Goal: Task Accomplishment & Management: Use online tool/utility

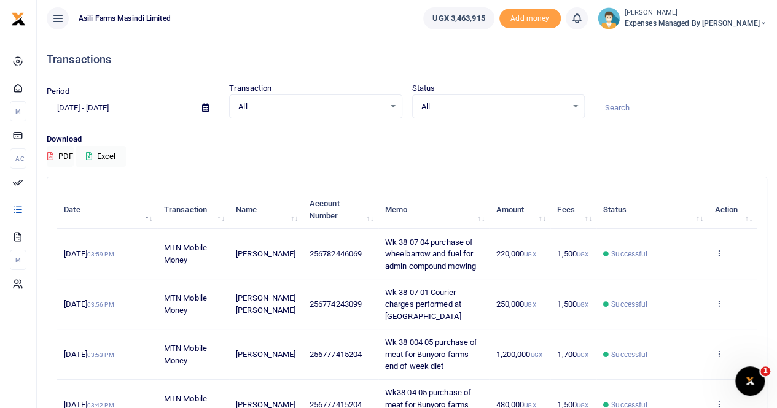
click at [206, 107] on icon at bounding box center [205, 108] width 7 height 8
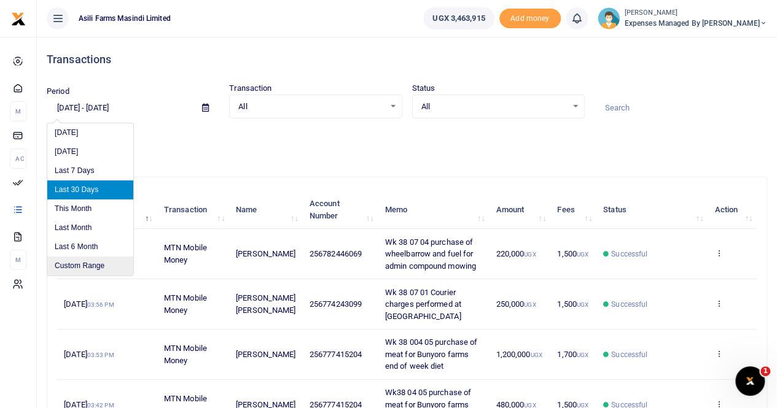
click at [94, 265] on li "Custom Range" at bounding box center [90, 266] width 86 height 19
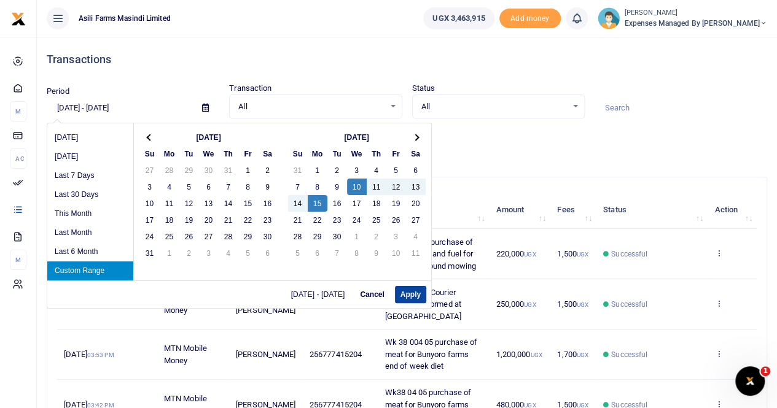
click at [408, 294] on button "Apply" at bounding box center [410, 294] width 31 height 17
type input "09/10/2025 - 09/15/2025"
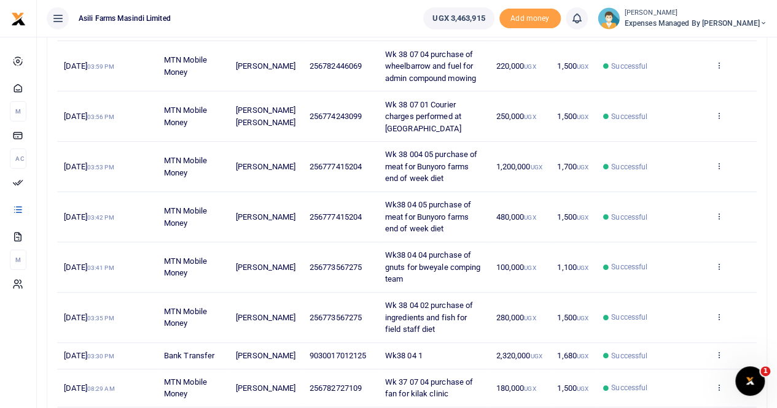
scroll to position [208, 0]
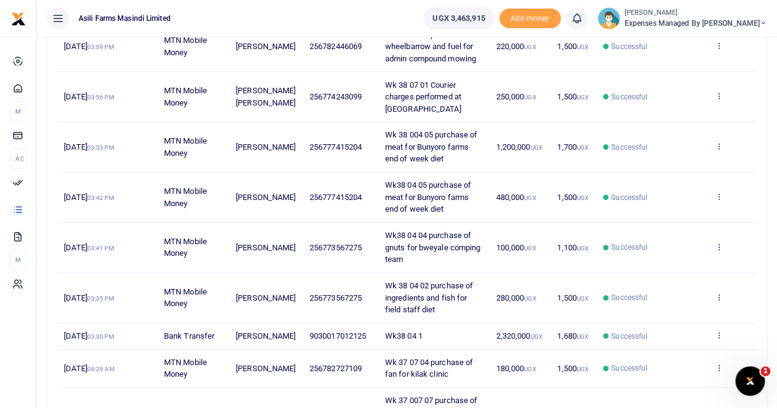
click at [718, 244] on icon at bounding box center [718, 247] width 8 height 9
click at [663, 262] on link "View details" at bounding box center [673, 267] width 97 height 17
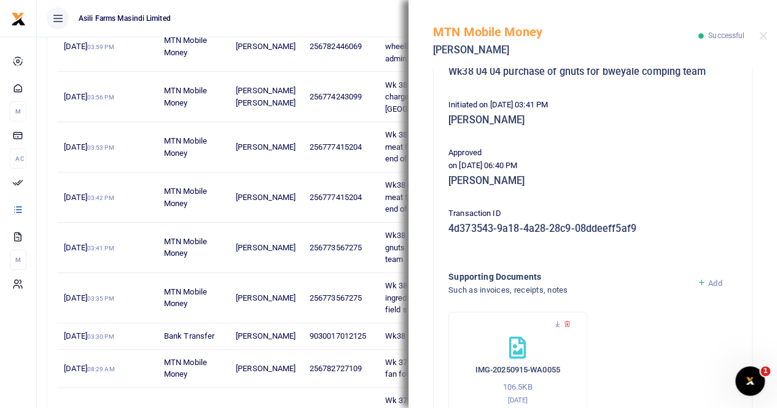
scroll to position [246, 0]
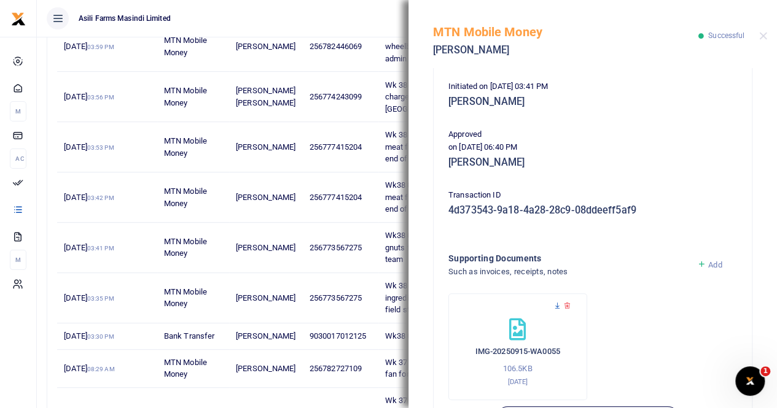
click at [556, 303] on icon at bounding box center [557, 306] width 8 height 8
